Goal: Find specific page/section: Find specific page/section

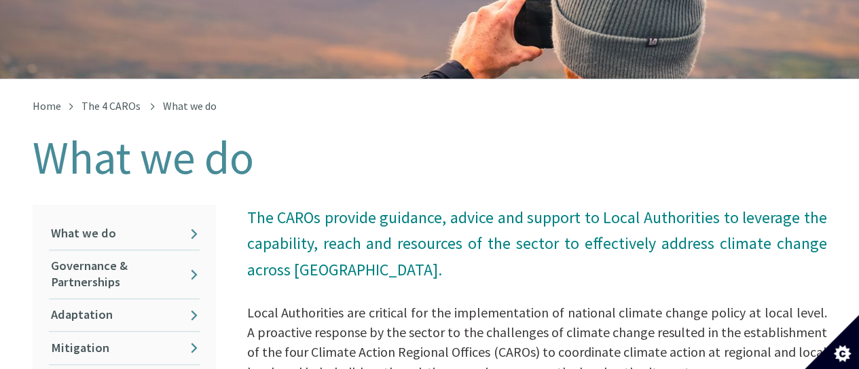
scroll to position [272, 0]
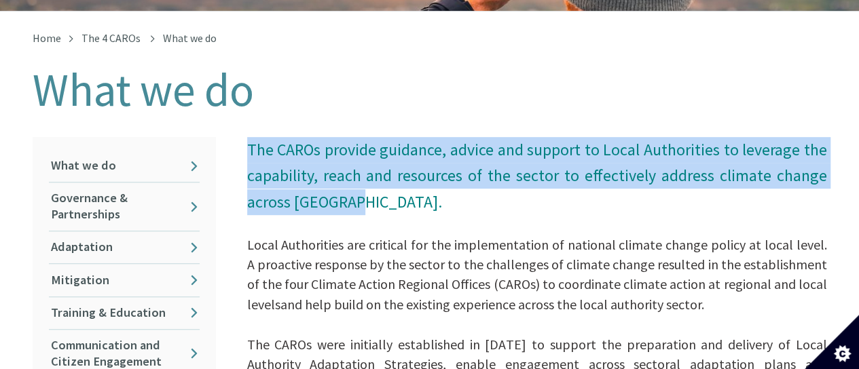
drag, startPoint x: 350, startPoint y: 190, endPoint x: 242, endPoint y: 135, distance: 121.8
copy span "The CAROs provide guidance, advice and support to Local Authorities to leverage…"
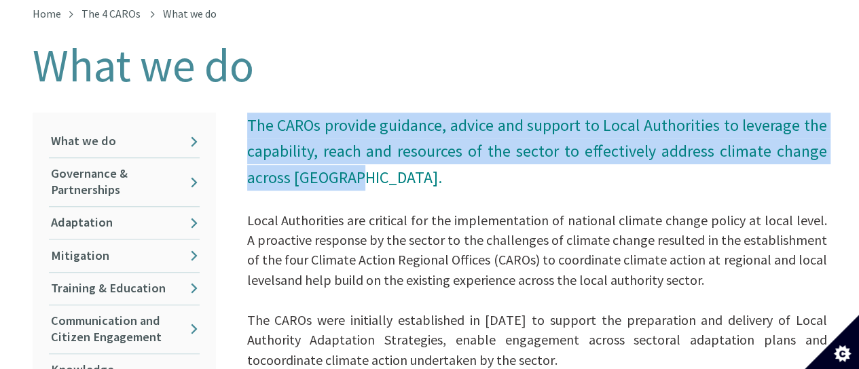
scroll to position [295, 0]
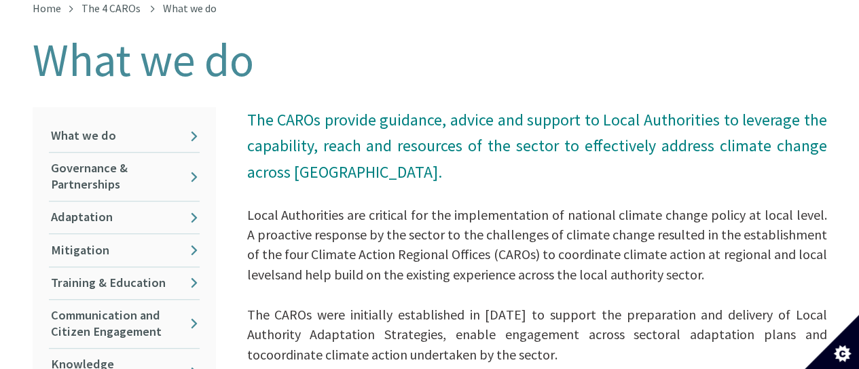
scroll to position [0, 0]
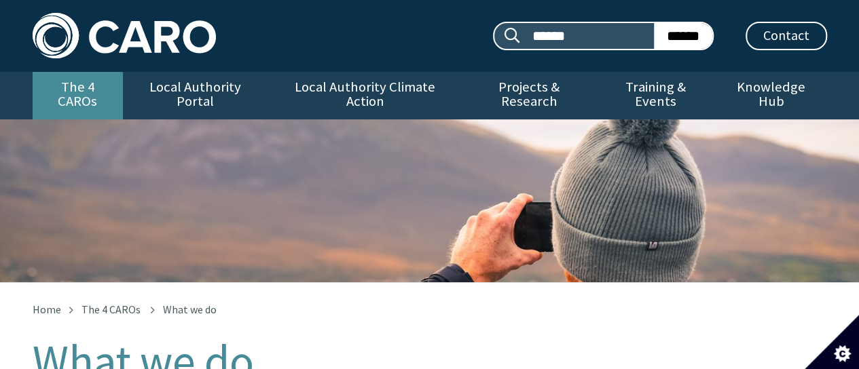
click at [92, 88] on link "The 4 CAROs" at bounding box center [78, 96] width 90 height 48
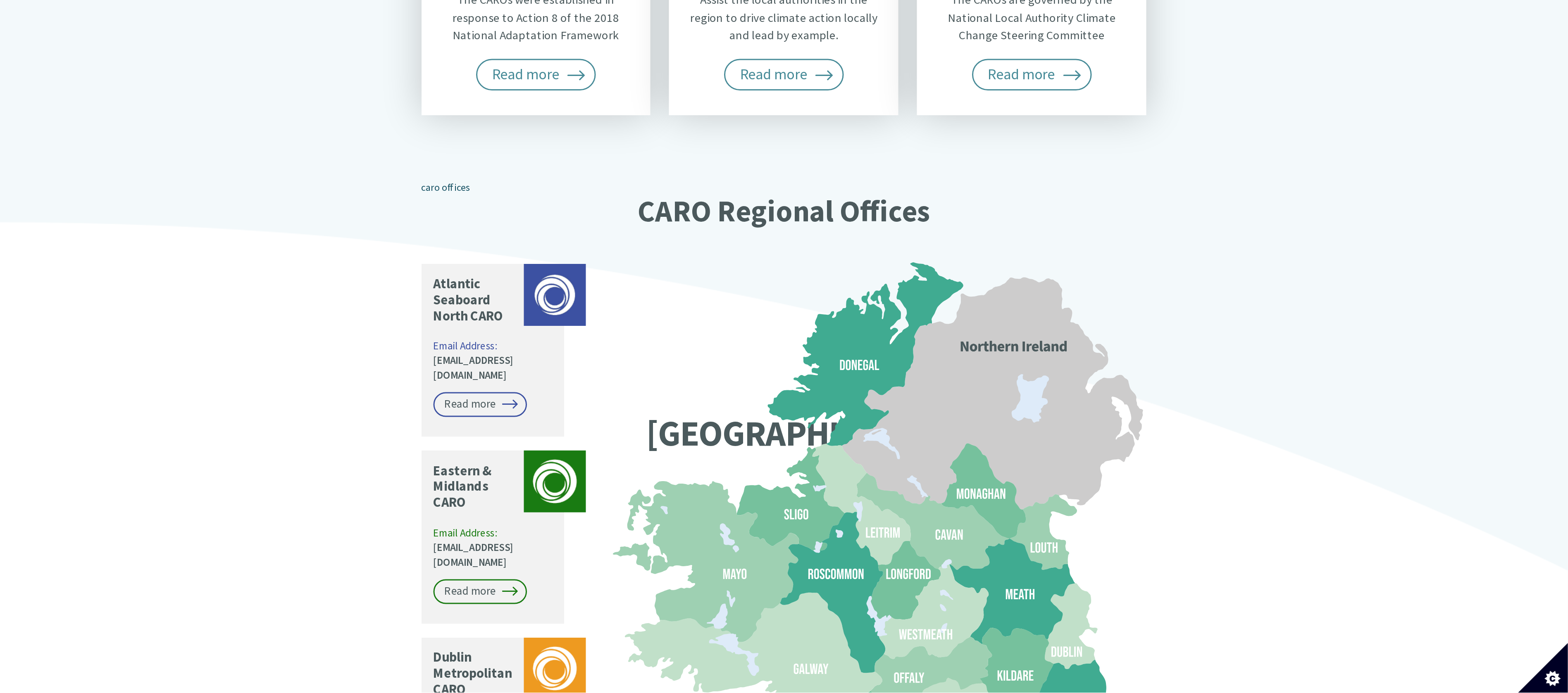
scroll to position [521, 0]
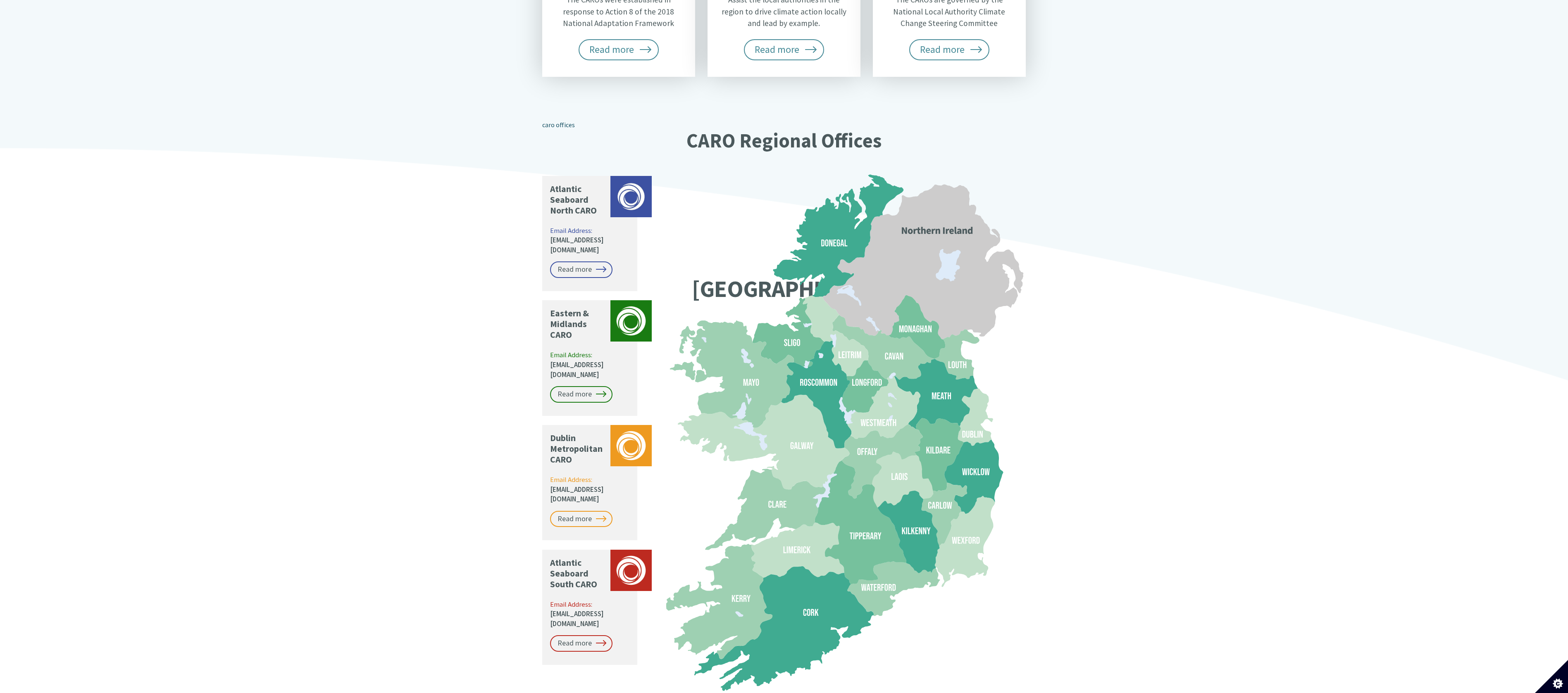
click at [522, 141] on div "Climate Action Regional Offices Coordinating and supporting local government to…" at bounding box center [784, 193] width 1568 height 1086
